Goal: Information Seeking & Learning: Learn about a topic

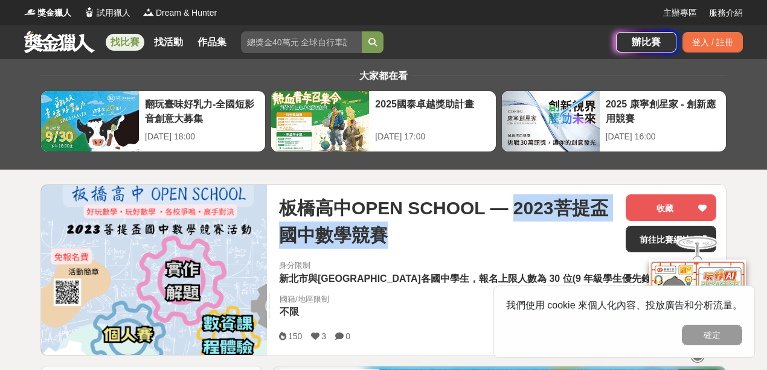
drag, startPoint x: 508, startPoint y: 209, endPoint x: 386, endPoint y: 232, distance: 124.2
click at [386, 232] on span "板橋高中OPEN SCHOOL — 2023菩提盃國中數學競賽" at bounding box center [447, 221] width 337 height 54
copy span "2023菩提盃國中數學競賽"
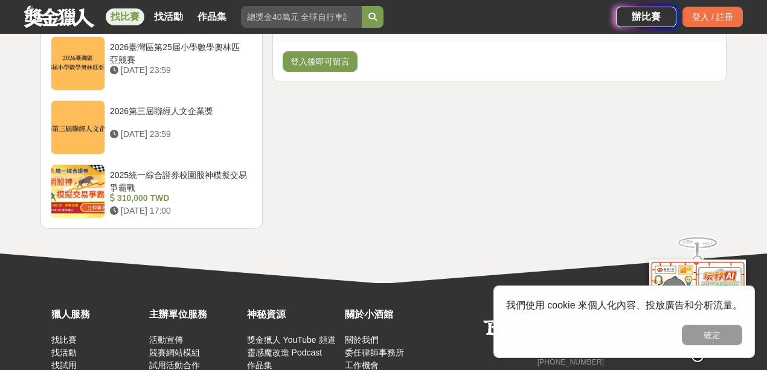
scroll to position [1489, 0]
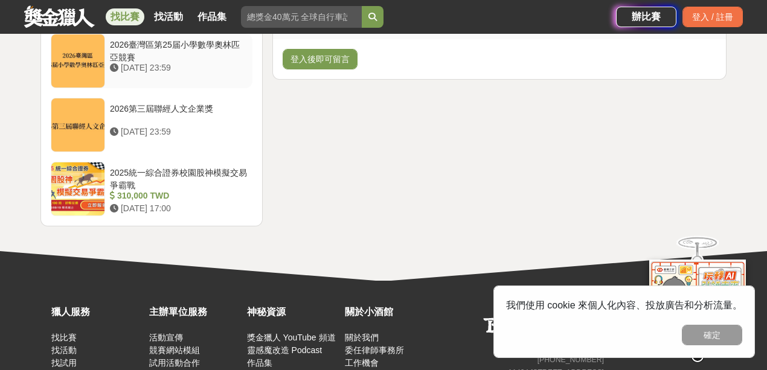
click at [233, 42] on div "2026臺灣區第25届小學數學奧林匹亞競賽" at bounding box center [179, 50] width 138 height 23
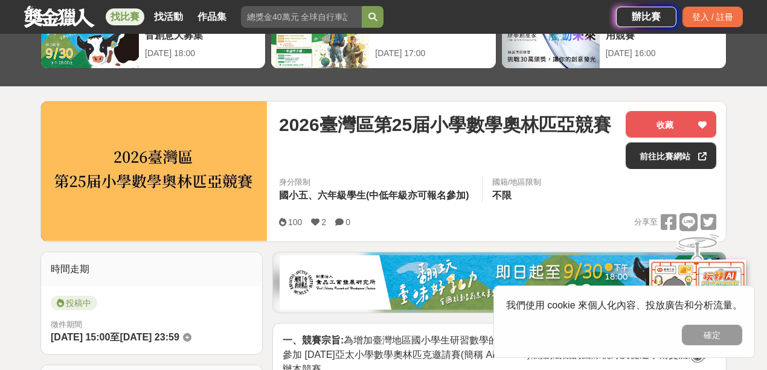
scroll to position [80, 0]
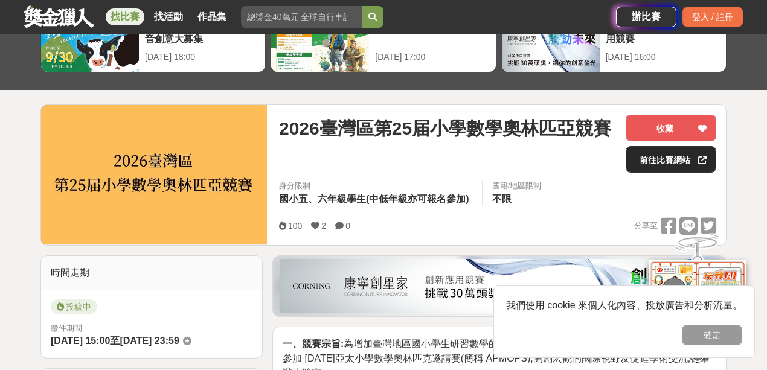
click at [663, 164] on link "前往比賽網站" at bounding box center [670, 159] width 91 height 27
